Goal: Transaction & Acquisition: Purchase product/service

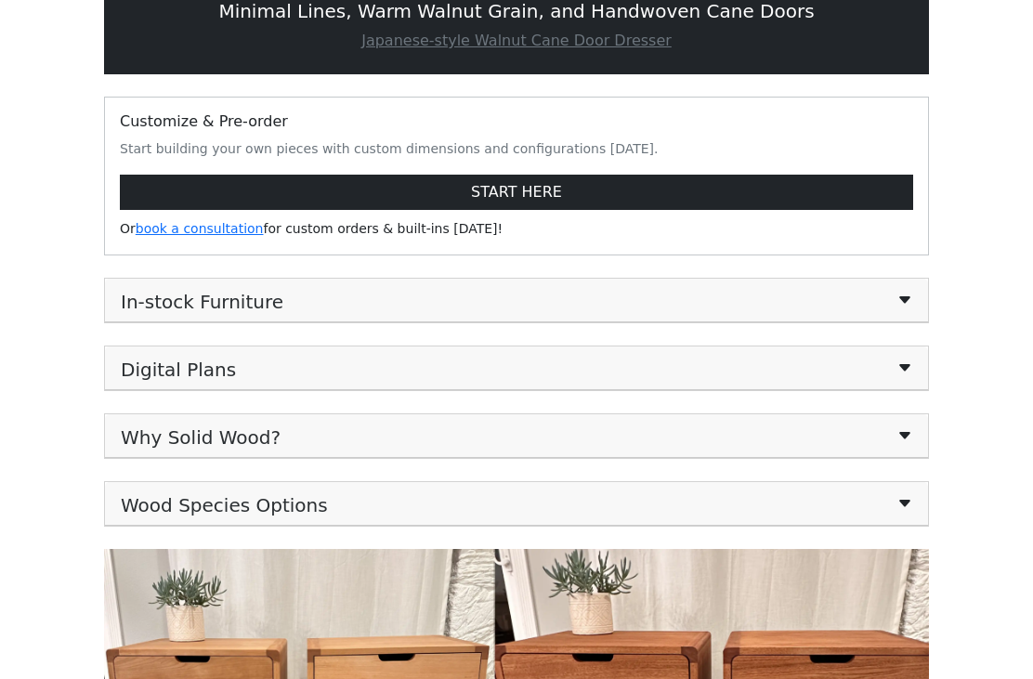
click at [911, 314] on button "In-stock Furniture" at bounding box center [516, 300] width 793 height 28
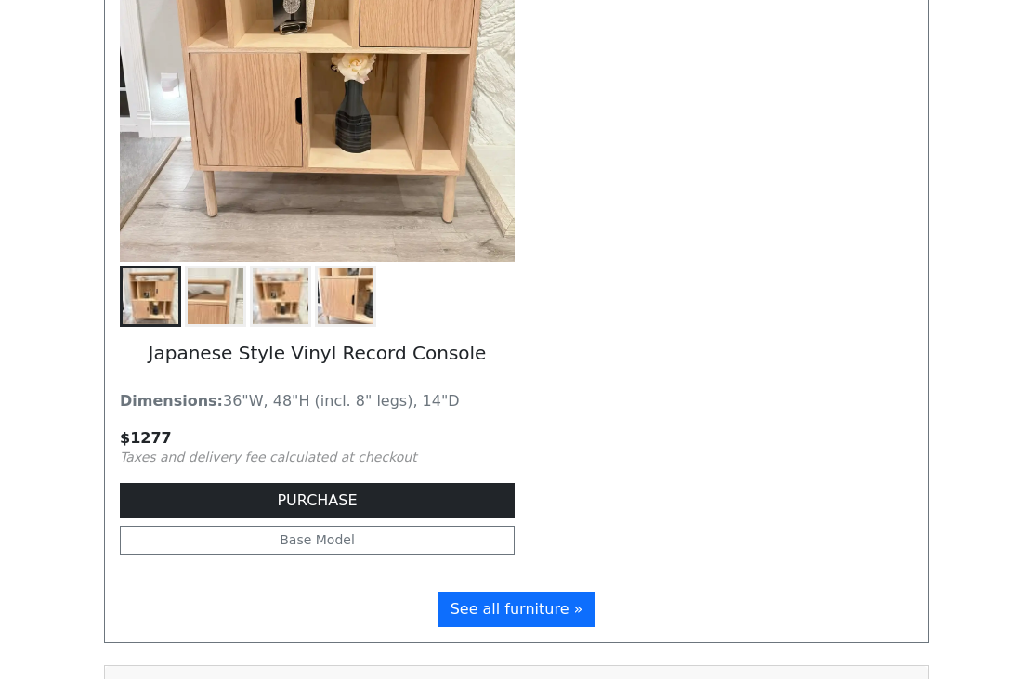
scroll to position [2770, 0]
